Goal: Task Accomplishment & Management: Manage account settings

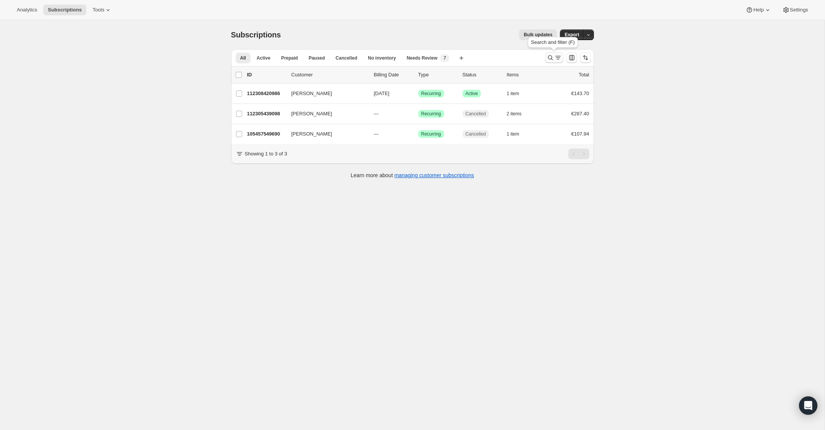
click at [550, 57] on icon "Search and filter results" at bounding box center [551, 58] width 8 height 8
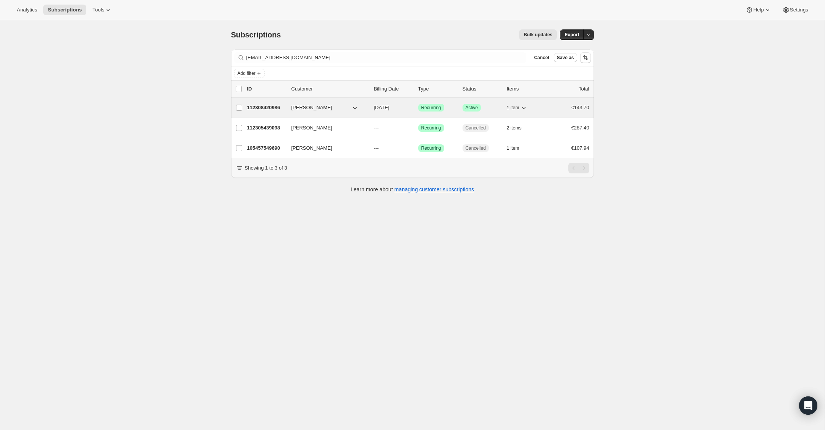
click at [255, 108] on p "112308420986" at bounding box center [266, 108] width 38 height 8
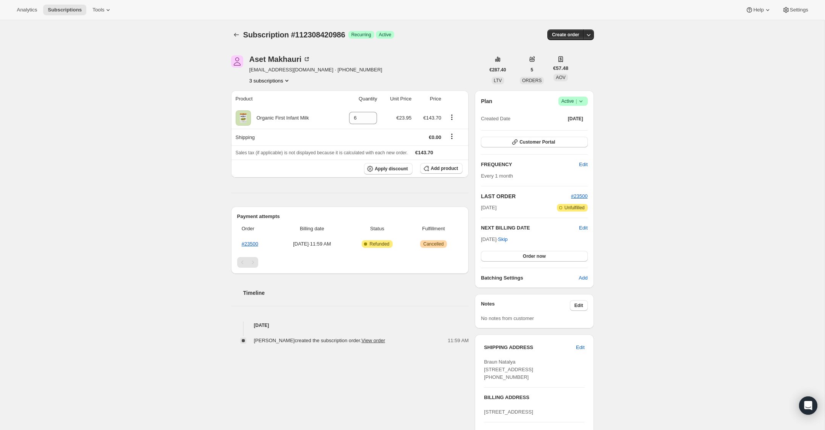
click at [584, 101] on icon at bounding box center [581, 101] width 8 height 8
click at [580, 126] on span "Cancel subscription" at bounding box center [570, 129] width 43 height 6
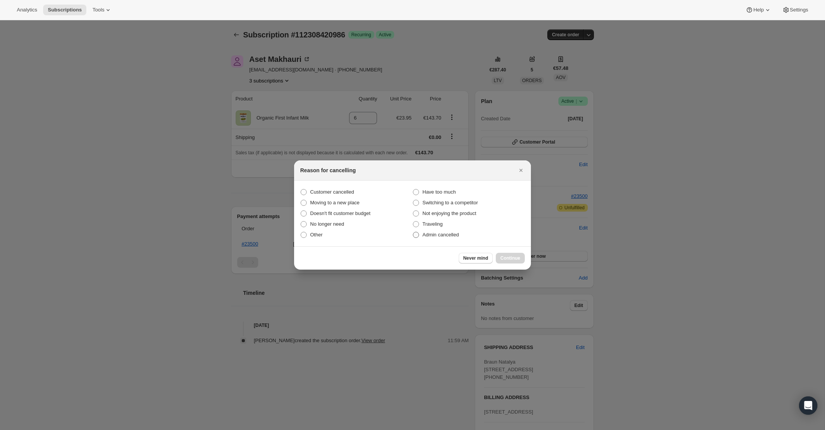
click at [417, 234] on span ":r34:" at bounding box center [416, 235] width 6 height 6
click at [413, 232] on input "Admin cancelled" at bounding box center [413, 232] width 0 height 0
radio input "true"
click at [507, 255] on span "Continue" at bounding box center [510, 258] width 20 height 6
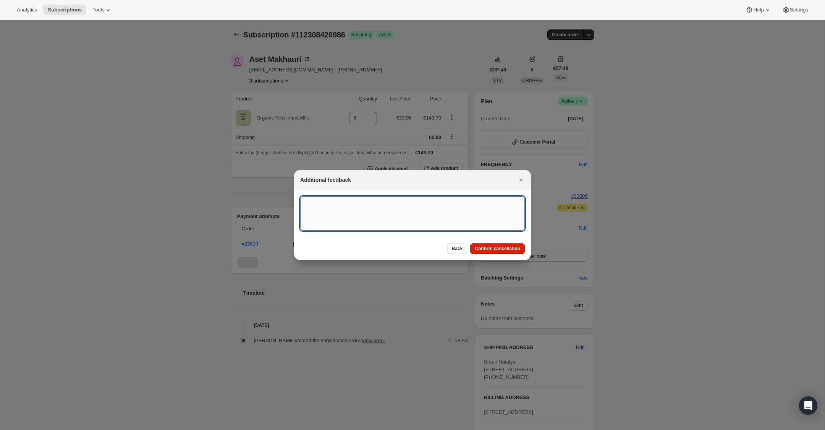
click at [411, 208] on textarea ":r34:" at bounding box center [412, 213] width 225 height 34
click at [368, 203] on textarea "Overseas ORder - Romanina" at bounding box center [412, 213] width 225 height 34
click at [334, 202] on textarea "Overseas ORder - [GEOGRAPHIC_DATA]" at bounding box center [412, 213] width 225 height 34
type textarea "Overseas Order - [GEOGRAPHIC_DATA]"
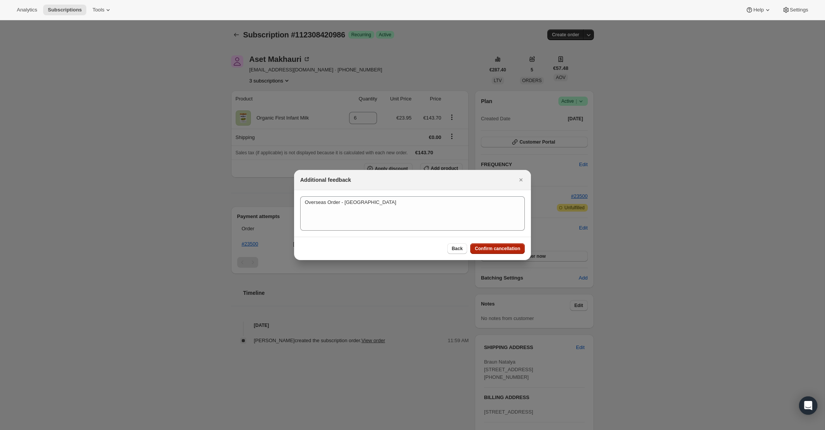
click at [490, 251] on span "Confirm cancellation" at bounding box center [497, 249] width 45 height 6
